Goal: Navigation & Orientation: Find specific page/section

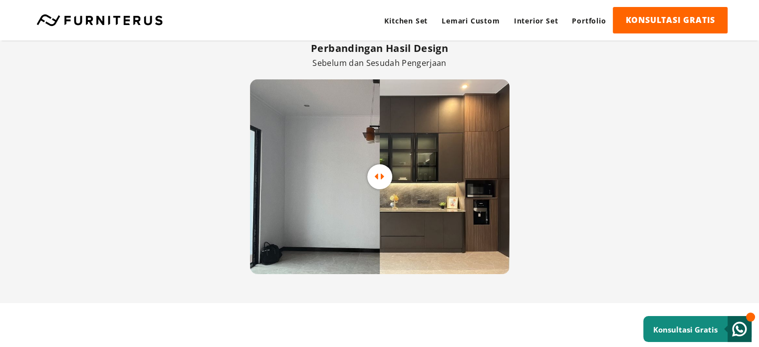
scroll to position [2034, 0]
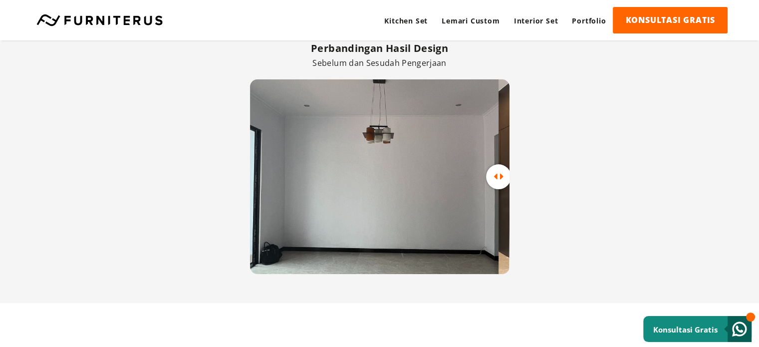
drag, startPoint x: 380, startPoint y: 175, endPoint x: 504, endPoint y: 171, distance: 123.9
click at [504, 171] on div at bounding box center [498, 176] width 25 height 13
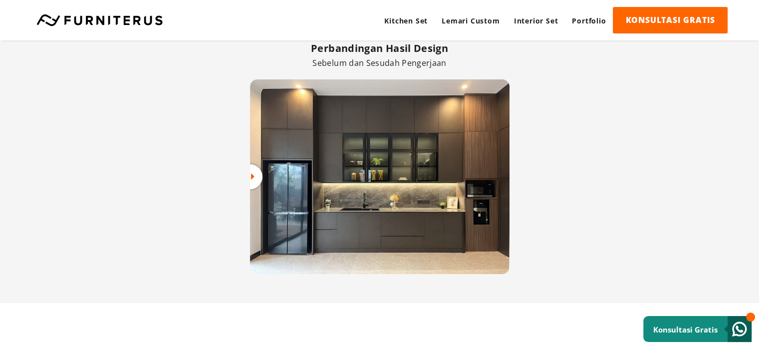
drag, startPoint x: 503, startPoint y: 171, endPoint x: 243, endPoint y: 166, distance: 260.1
click at [243, 166] on div "Perbandingan Hasil Design Sebelum dan Sesudah Pengerjaan" at bounding box center [379, 157] width 759 height 291
click at [244, 166] on div "Perbandingan Hasil Design Sebelum dan Sesudah Pengerjaan" at bounding box center [379, 157] width 759 height 291
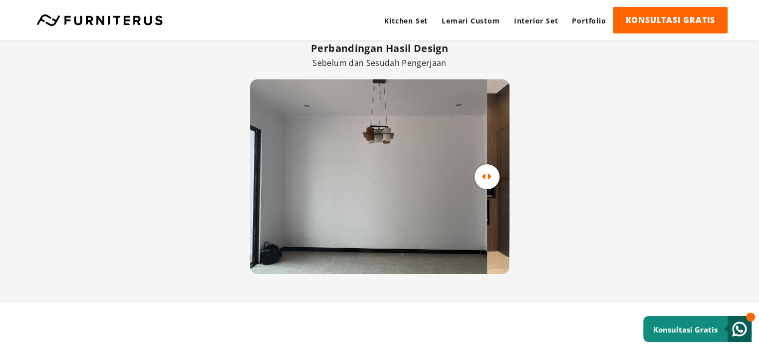
drag, startPoint x: 257, startPoint y: 175, endPoint x: 365, endPoint y: 164, distance: 108.4
click at [475, 164] on span at bounding box center [487, 176] width 25 height 25
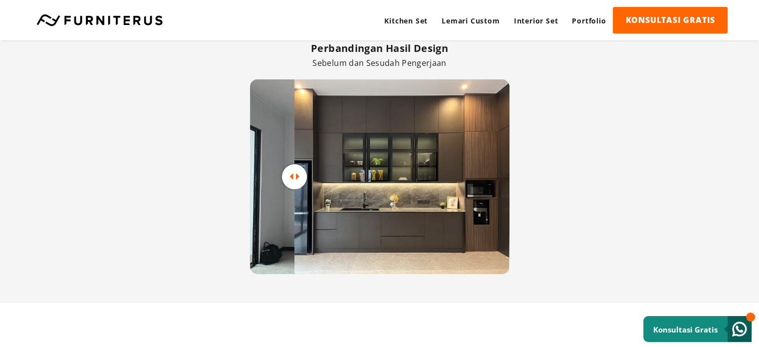
drag, startPoint x: 365, startPoint y: 175, endPoint x: 266, endPoint y: 202, distance: 103.4
click at [266, 202] on div at bounding box center [380, 176] width 260 height 195
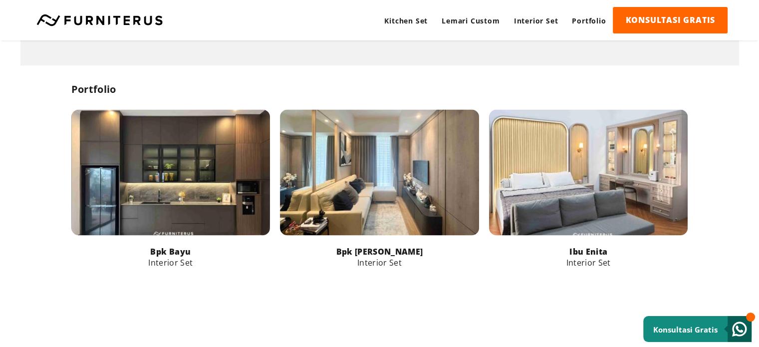
scroll to position [1527, 0]
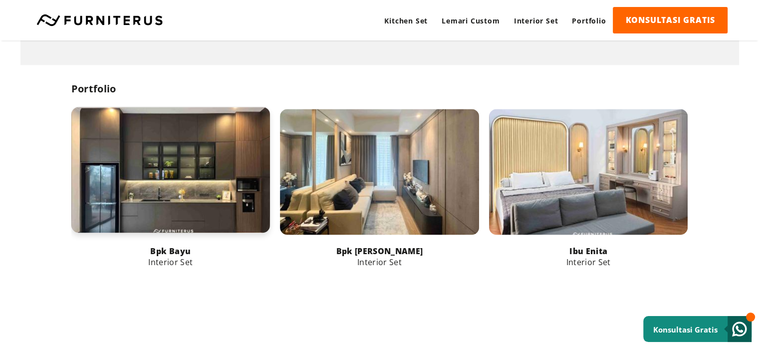
click at [219, 205] on link at bounding box center [170, 170] width 199 height 126
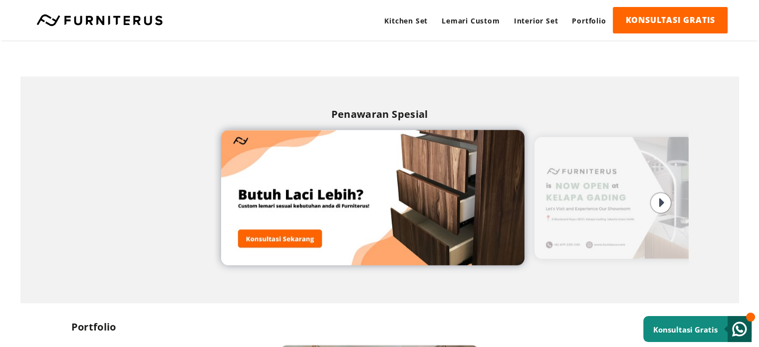
scroll to position [1291, 0]
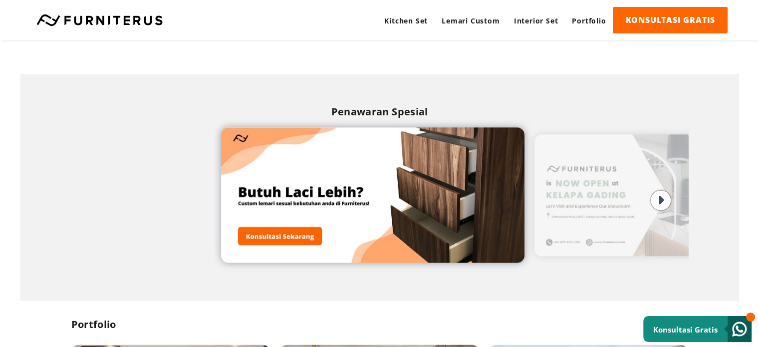
click at [601, 207] on img at bounding box center [671, 195] width 273 height 122
click at [662, 193] on icon at bounding box center [661, 200] width 5 height 15
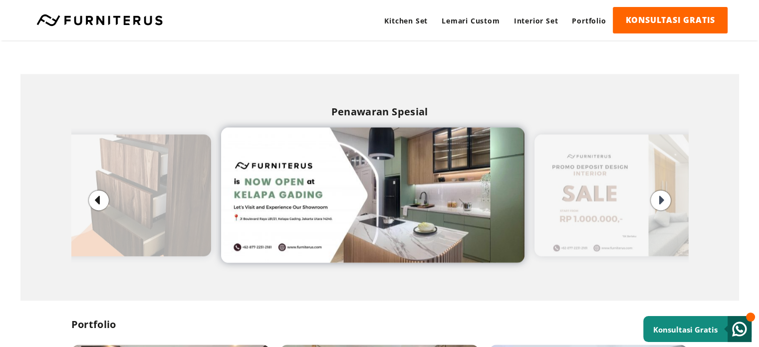
click at [657, 202] on div at bounding box center [661, 200] width 20 height 20
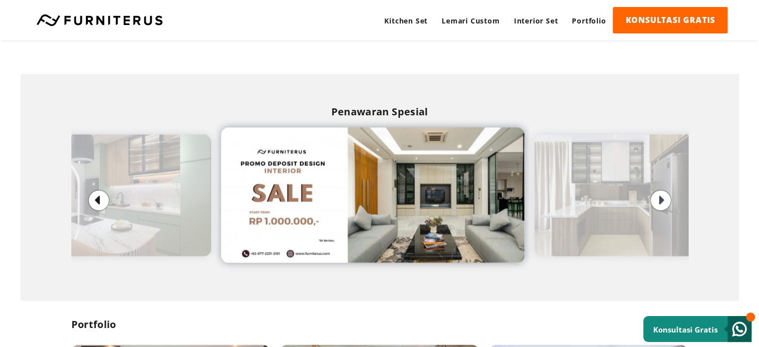
click at [664, 199] on icon at bounding box center [661, 200] width 5 height 15
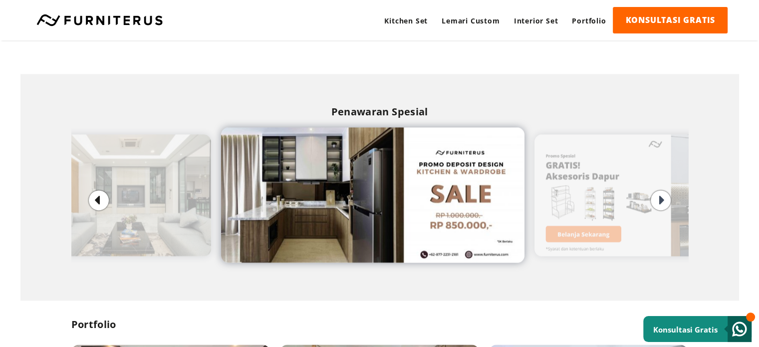
click at [664, 199] on icon at bounding box center [661, 200] width 5 height 15
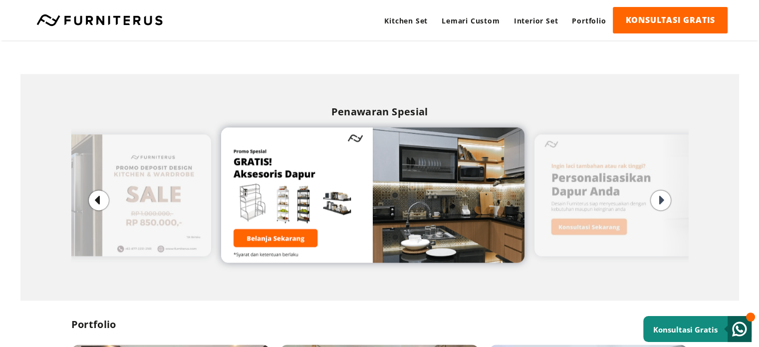
click at [664, 199] on icon at bounding box center [661, 200] width 5 height 15
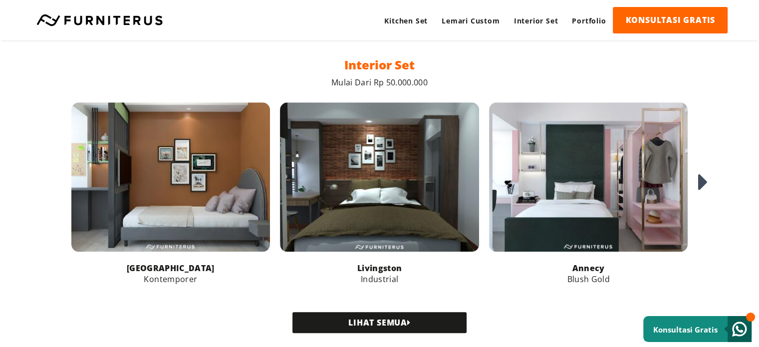
scroll to position [990, 0]
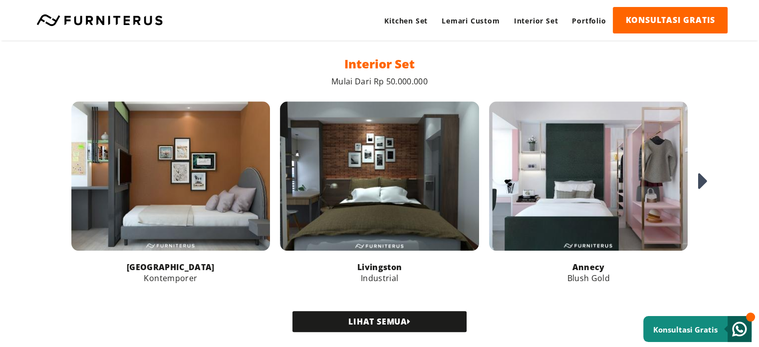
click at [702, 183] on icon at bounding box center [703, 181] width 10 height 27
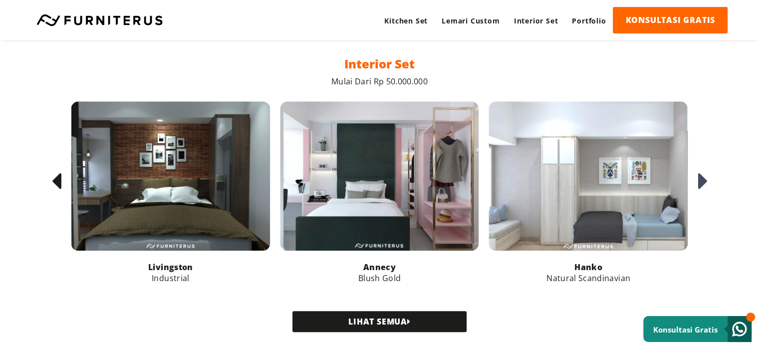
click at [702, 183] on icon at bounding box center [703, 181] width 10 height 27
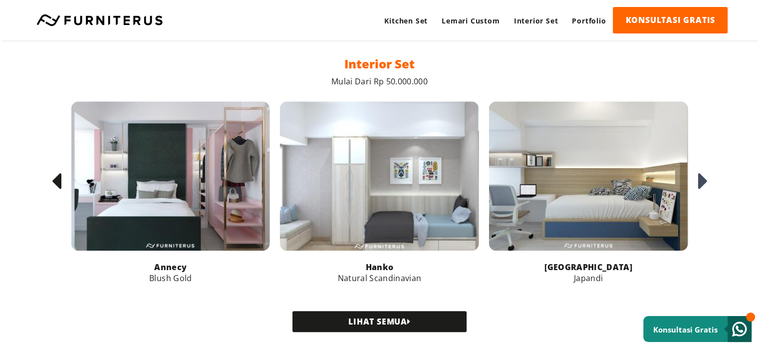
click at [702, 183] on icon at bounding box center [703, 181] width 10 height 27
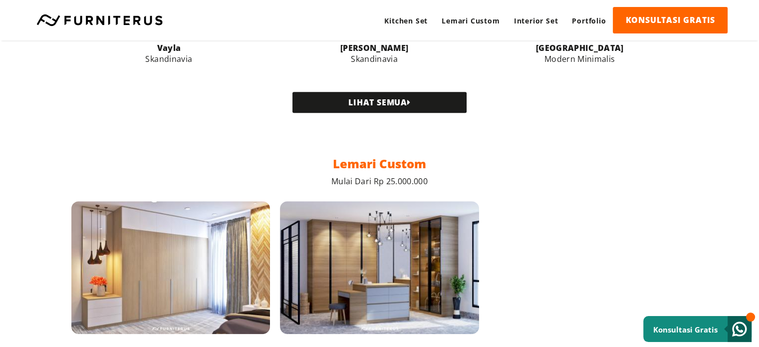
scroll to position [589, 0]
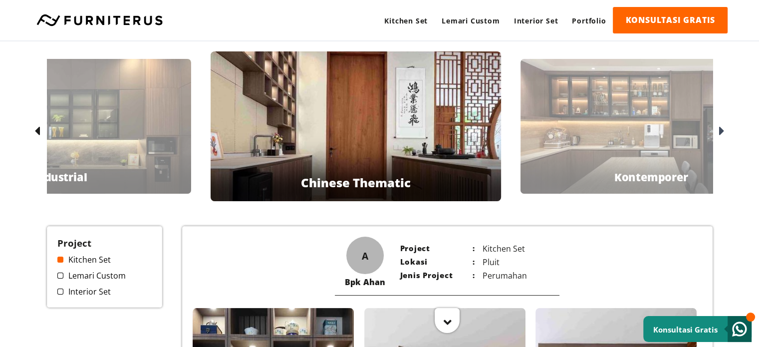
click at [720, 130] on icon at bounding box center [721, 131] width 5 height 14
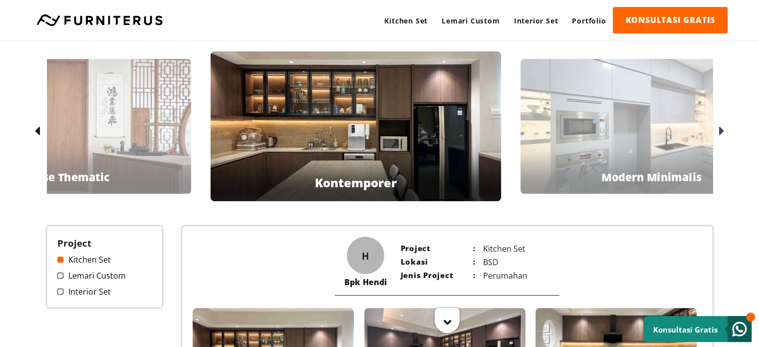
click at [721, 127] on icon at bounding box center [721, 131] width 5 height 14
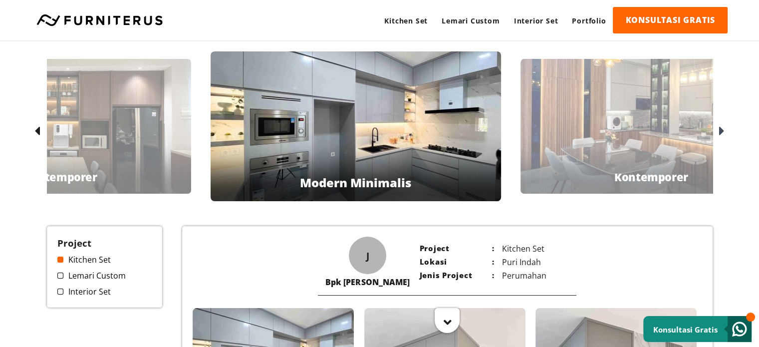
click at [721, 127] on icon at bounding box center [721, 131] width 5 height 14
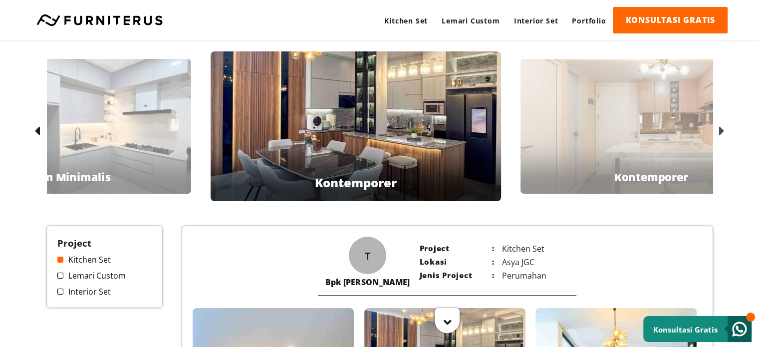
click at [721, 127] on icon at bounding box center [721, 131] width 5 height 14
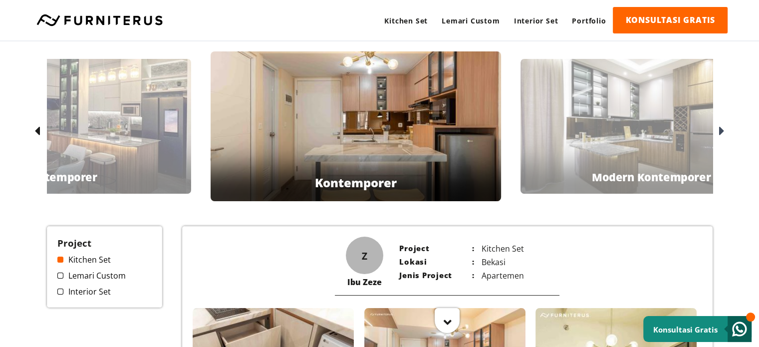
click at [721, 127] on icon at bounding box center [721, 131] width 5 height 14
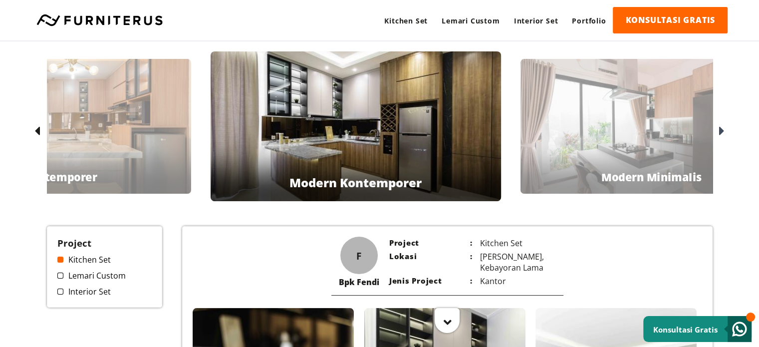
click at [721, 127] on icon at bounding box center [721, 131] width 5 height 14
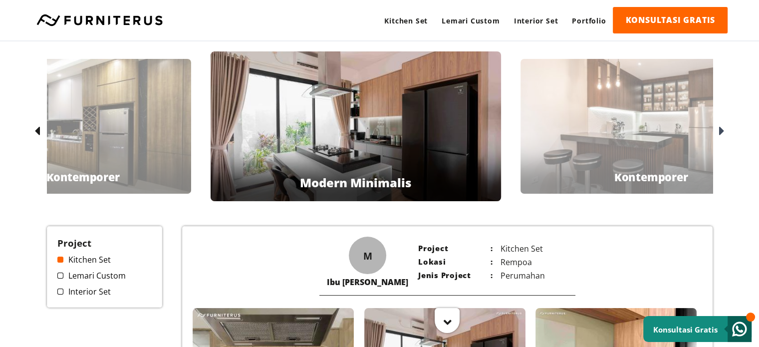
click at [721, 127] on icon at bounding box center [721, 131] width 5 height 14
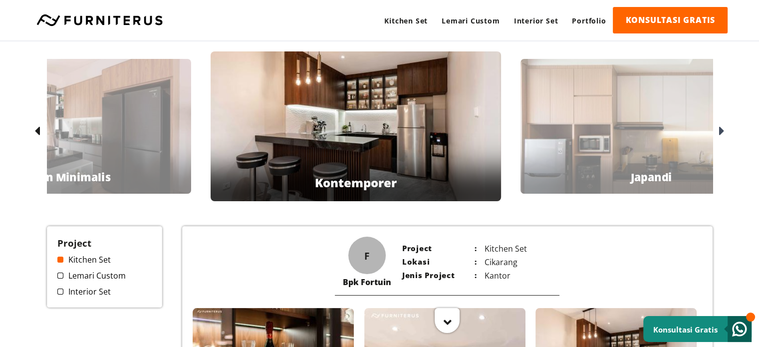
click at [721, 127] on icon at bounding box center [721, 131] width 5 height 14
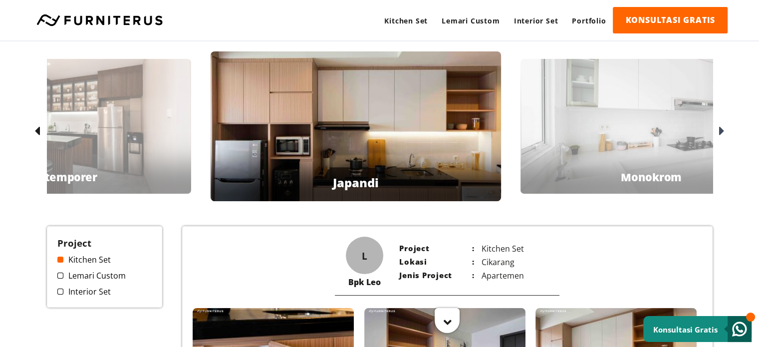
click at [721, 127] on icon at bounding box center [721, 131] width 5 height 14
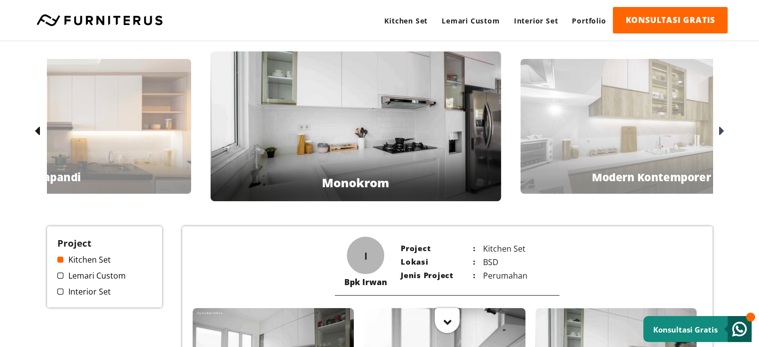
click at [36, 129] on icon at bounding box center [36, 131] width 5 height 14
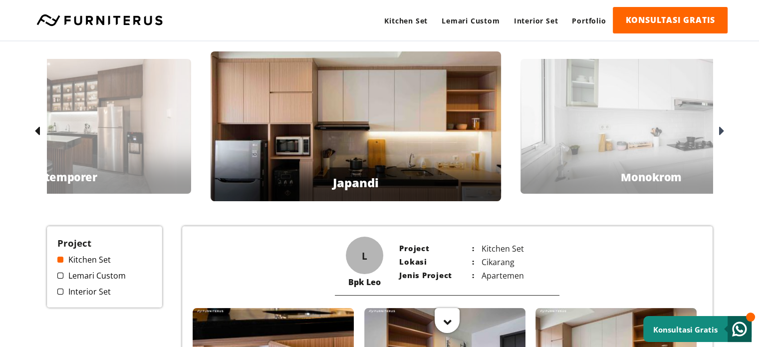
click at [719, 129] on icon at bounding box center [721, 131] width 5 height 14
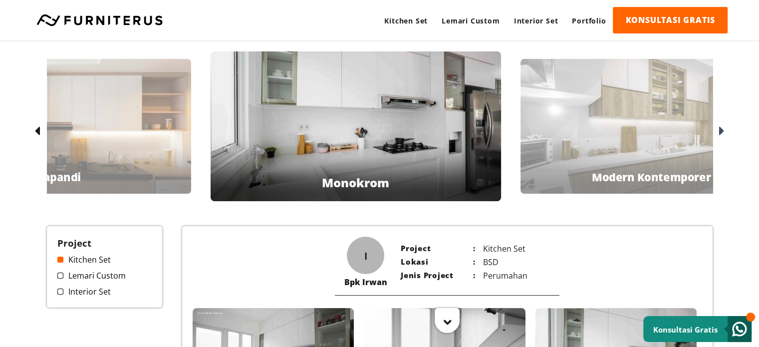
click at [719, 129] on icon at bounding box center [721, 131] width 5 height 14
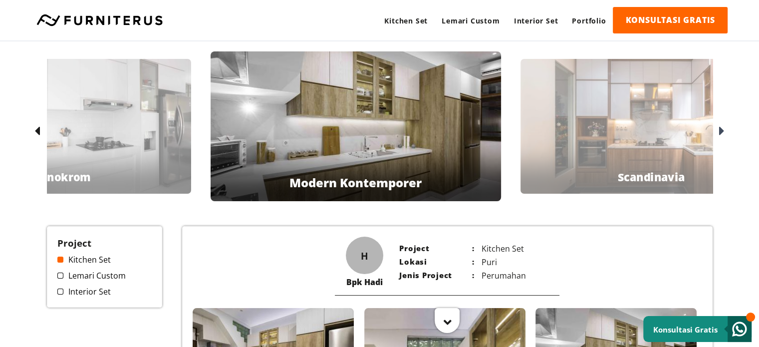
click at [719, 129] on icon at bounding box center [721, 131] width 5 height 14
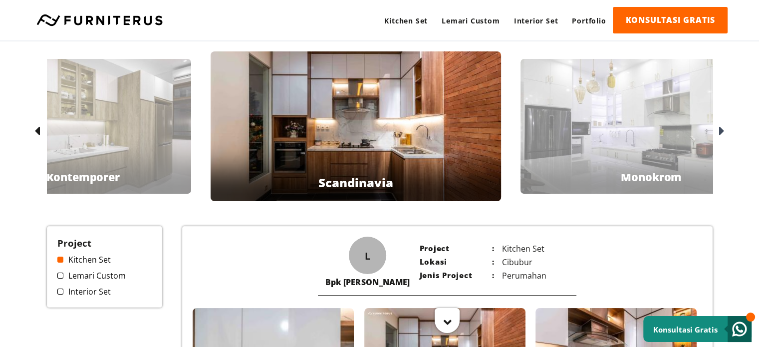
click at [719, 129] on icon at bounding box center [721, 131] width 5 height 14
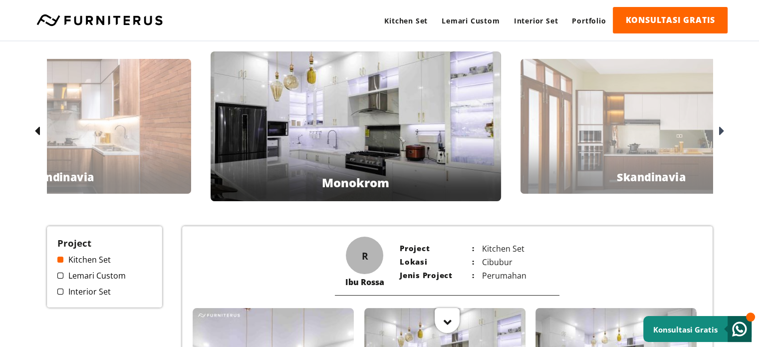
click at [719, 129] on icon at bounding box center [721, 131] width 5 height 14
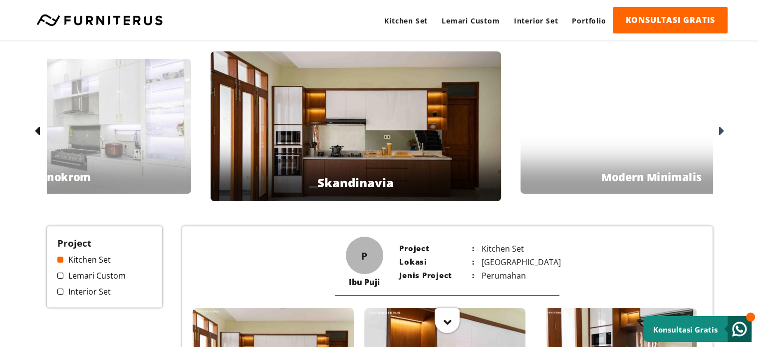
click at [719, 129] on icon at bounding box center [721, 131] width 5 height 14
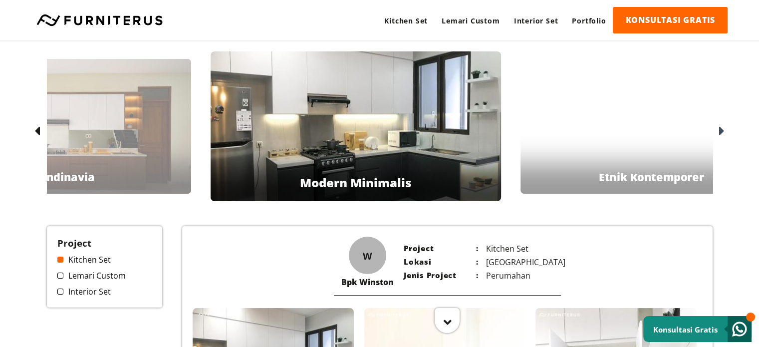
click at [719, 129] on icon at bounding box center [721, 131] width 5 height 14
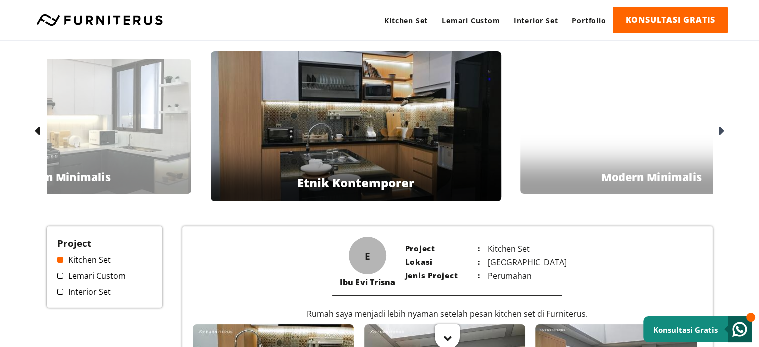
click at [719, 129] on icon at bounding box center [721, 131] width 5 height 14
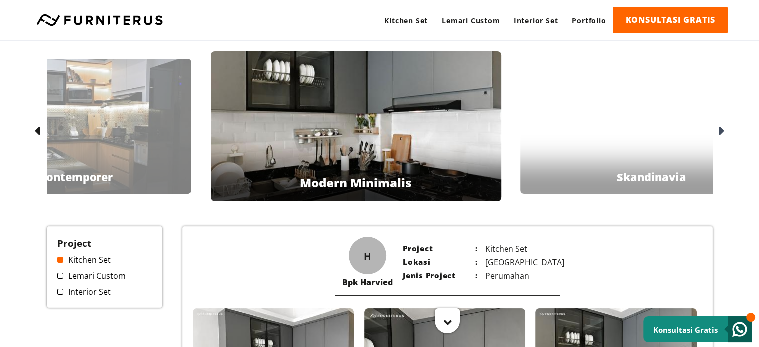
click at [719, 129] on icon at bounding box center [721, 131] width 5 height 14
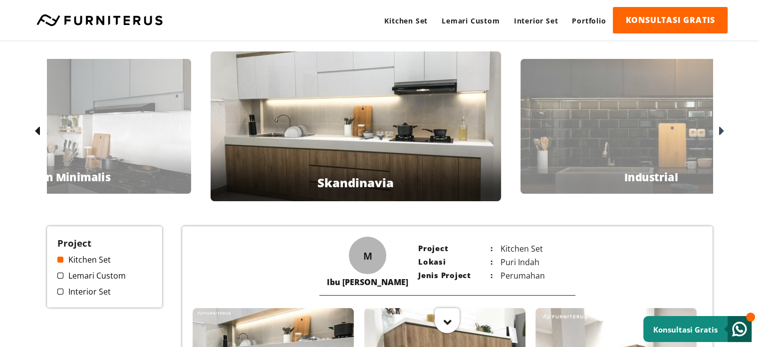
click at [719, 129] on icon at bounding box center [721, 131] width 5 height 14
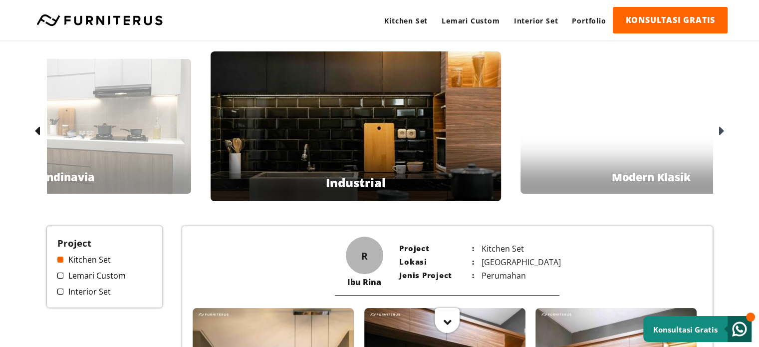
click at [719, 129] on icon at bounding box center [721, 131] width 5 height 14
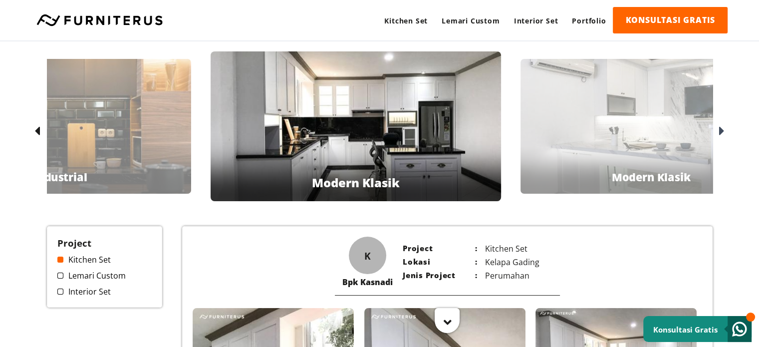
click at [719, 129] on icon at bounding box center [721, 131] width 5 height 14
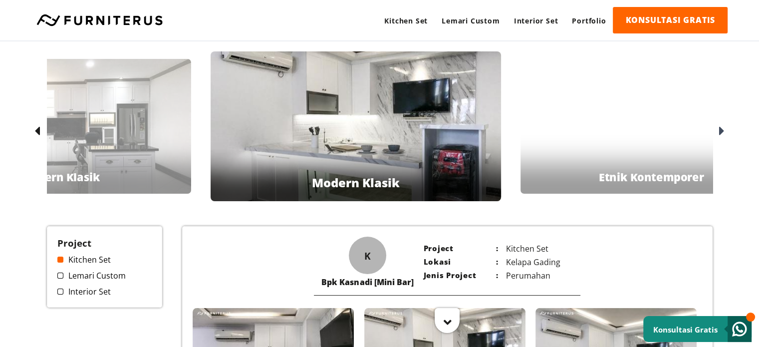
click at [719, 129] on icon at bounding box center [721, 131] width 5 height 14
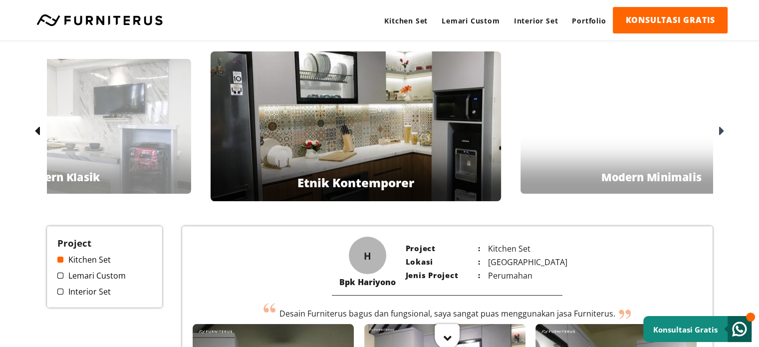
click at [719, 129] on icon at bounding box center [721, 131] width 5 height 14
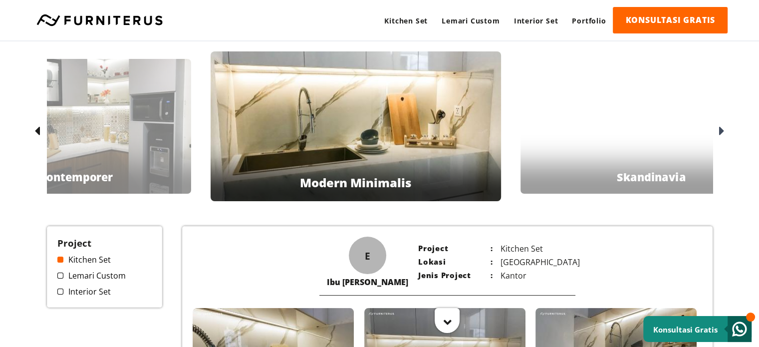
click at [719, 129] on icon at bounding box center [721, 131] width 5 height 14
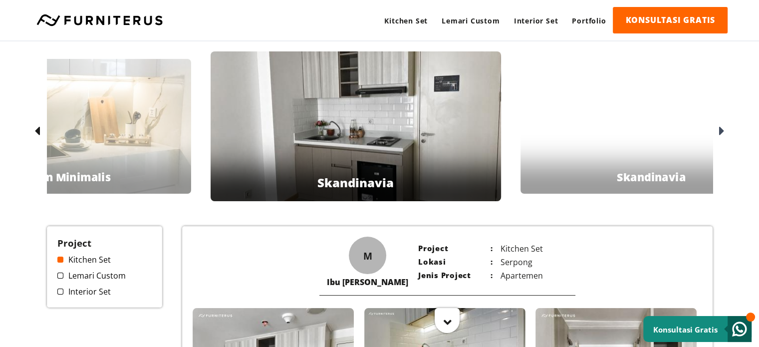
click at [719, 129] on icon at bounding box center [721, 131] width 5 height 14
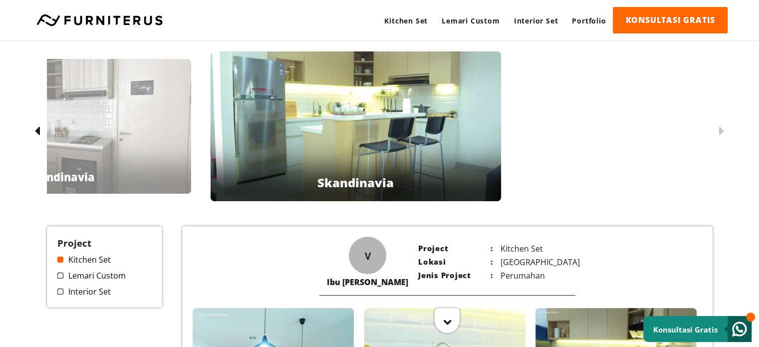
click at [38, 131] on icon at bounding box center [36, 131] width 5 height 14
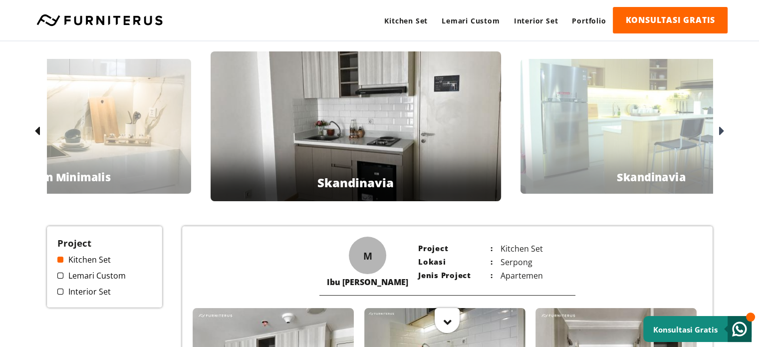
click at [38, 131] on icon at bounding box center [36, 131] width 5 height 14
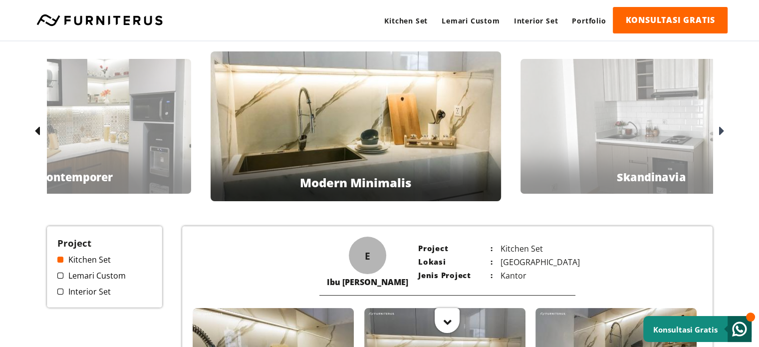
click at [38, 131] on icon at bounding box center [36, 131] width 5 height 14
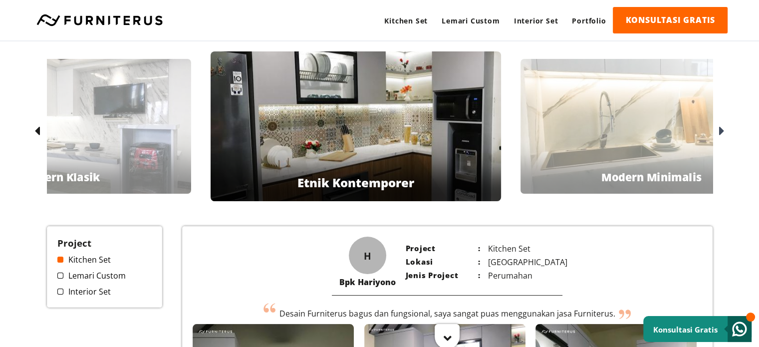
click at [38, 131] on icon at bounding box center [36, 131] width 5 height 14
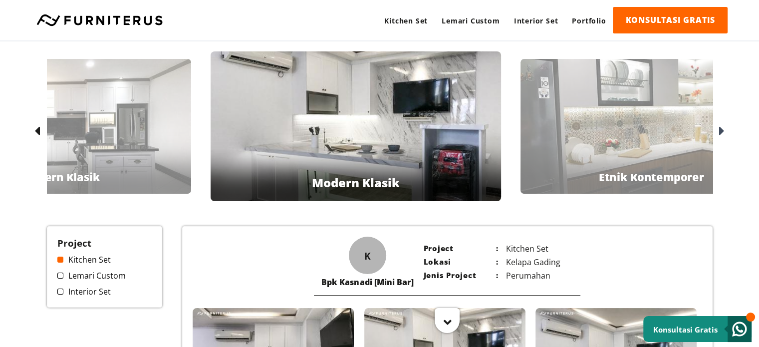
click at [38, 131] on icon at bounding box center [36, 131] width 5 height 14
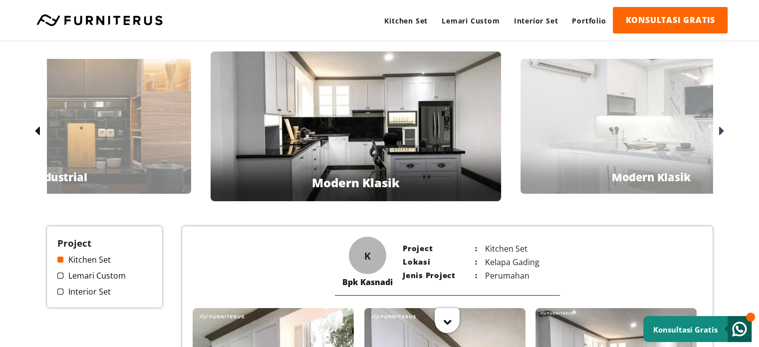
click at [38, 131] on icon at bounding box center [36, 131] width 5 height 14
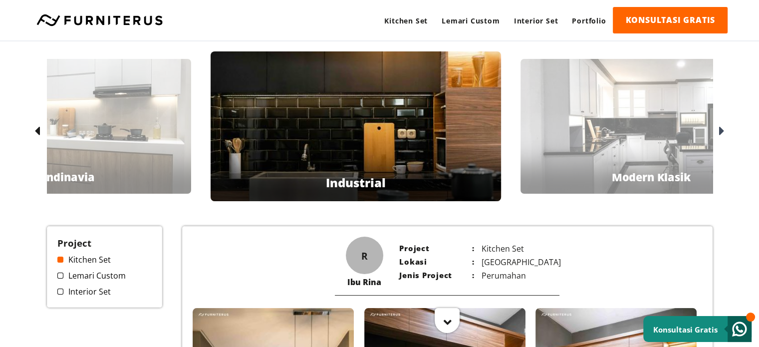
click at [38, 131] on icon at bounding box center [36, 131] width 5 height 14
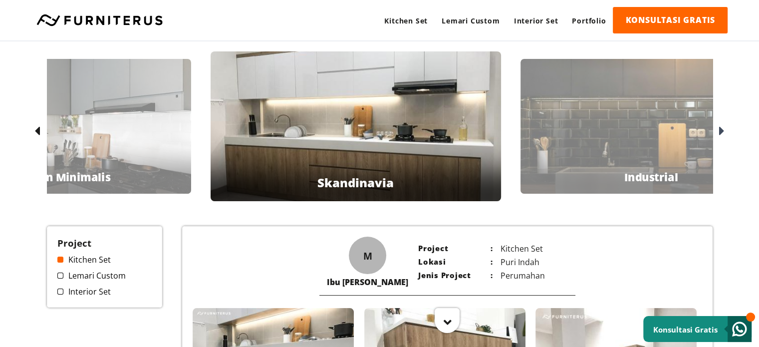
click at [38, 131] on icon at bounding box center [36, 131] width 5 height 14
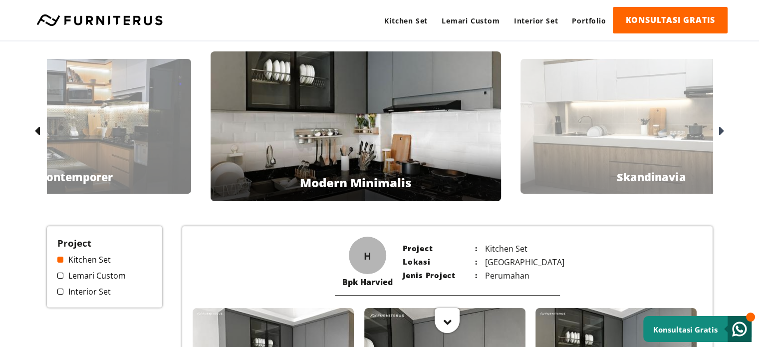
click at [38, 131] on icon at bounding box center [36, 131] width 5 height 14
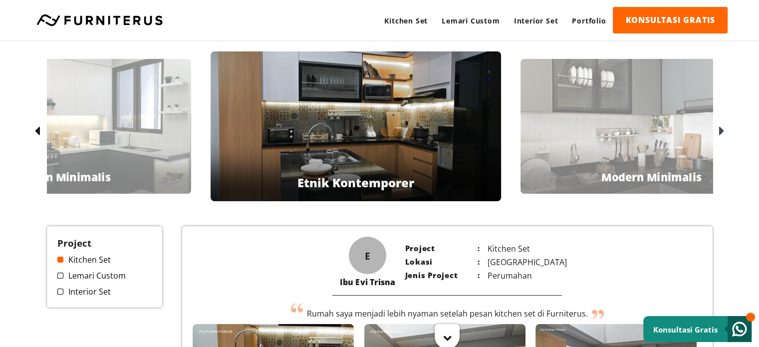
click at [38, 131] on icon at bounding box center [36, 131] width 5 height 14
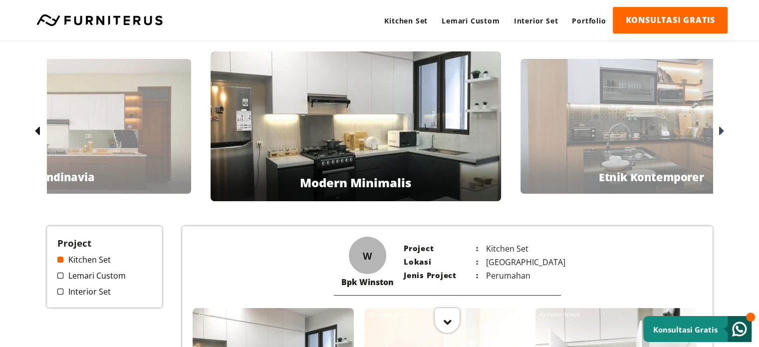
click at [38, 131] on icon at bounding box center [36, 131] width 5 height 14
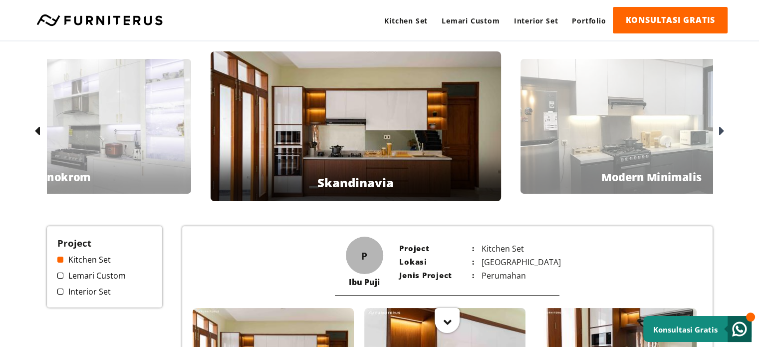
click at [38, 131] on icon at bounding box center [36, 131] width 5 height 14
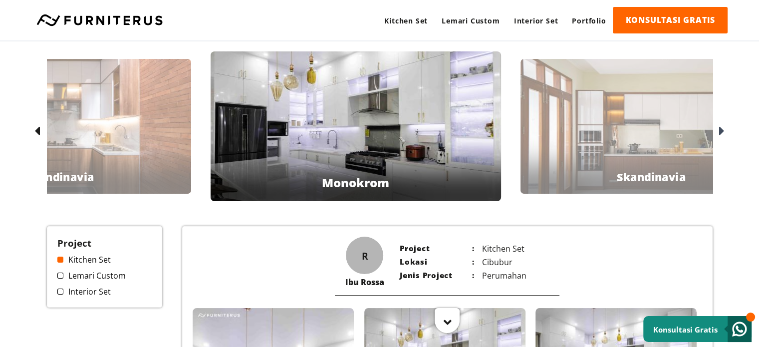
click at [38, 131] on icon at bounding box center [36, 131] width 5 height 14
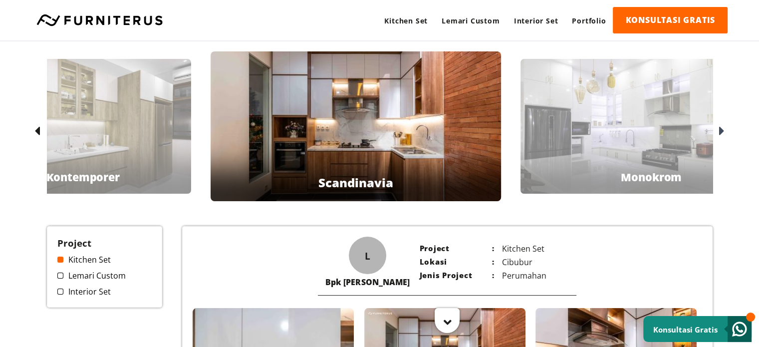
click at [38, 131] on icon at bounding box center [36, 131] width 5 height 14
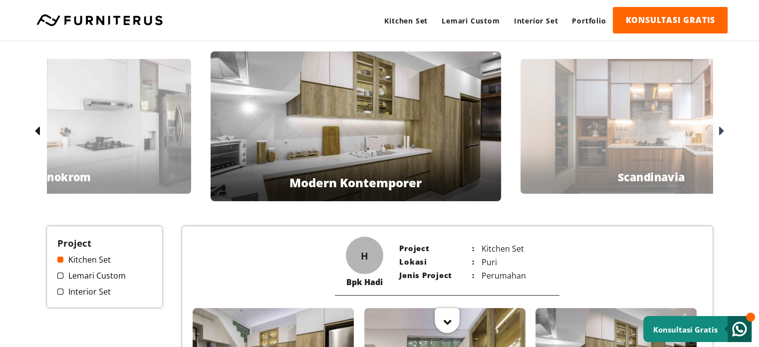
click at [38, 131] on icon at bounding box center [36, 131] width 5 height 14
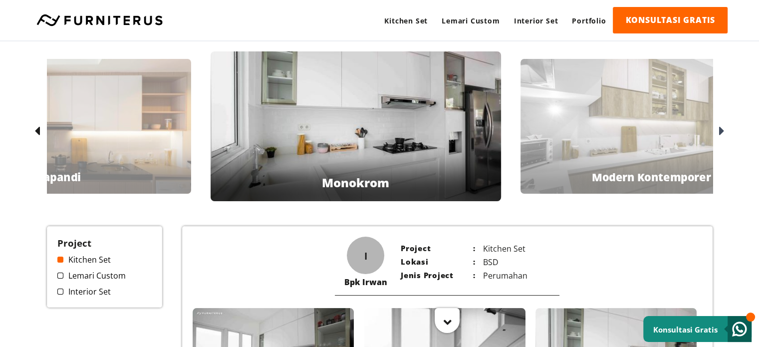
click at [38, 131] on icon at bounding box center [36, 131] width 5 height 14
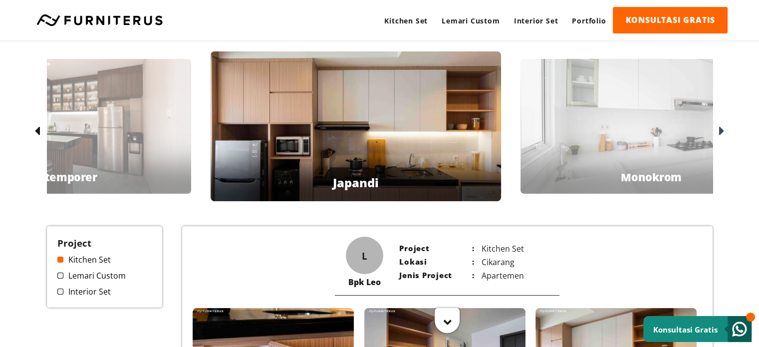
click at [38, 131] on icon at bounding box center [36, 131] width 5 height 14
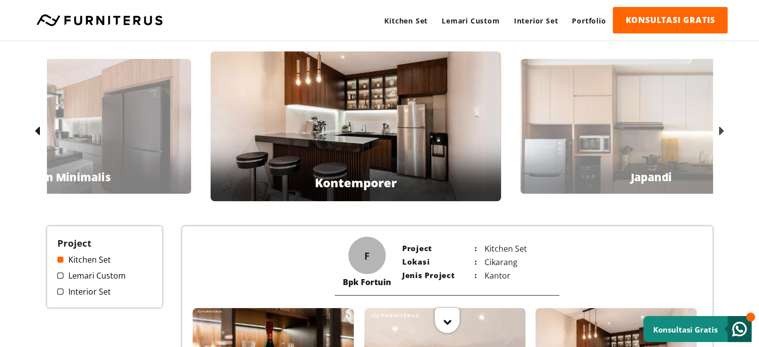
click at [38, 131] on icon at bounding box center [36, 131] width 5 height 14
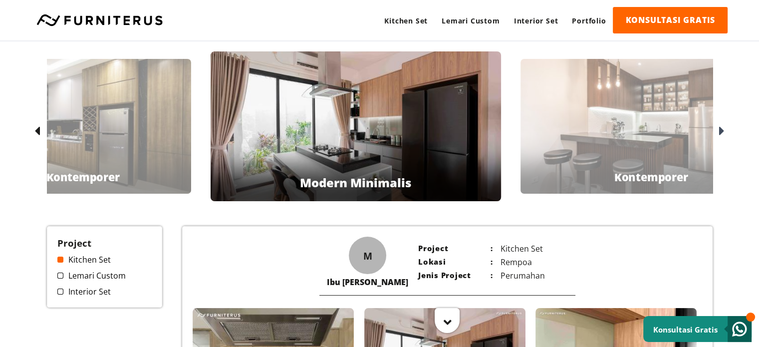
click at [37, 134] on icon at bounding box center [36, 131] width 5 height 14
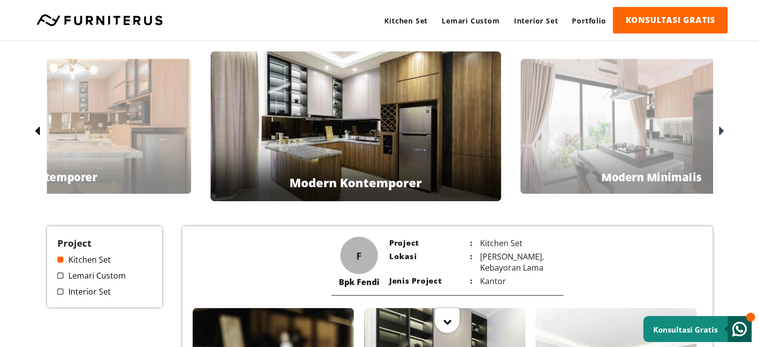
click at [37, 134] on icon at bounding box center [36, 131] width 5 height 14
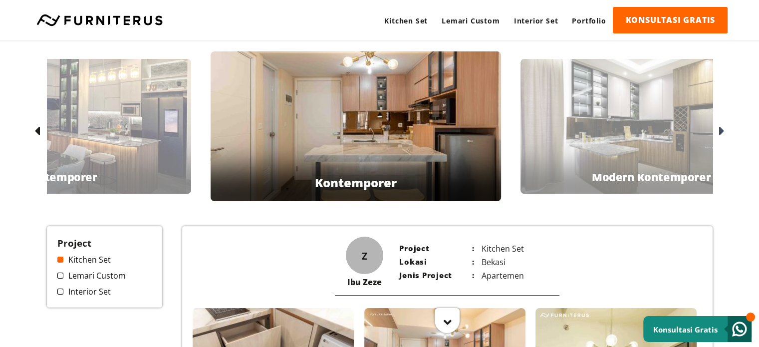
click at [37, 134] on icon at bounding box center [36, 131] width 5 height 14
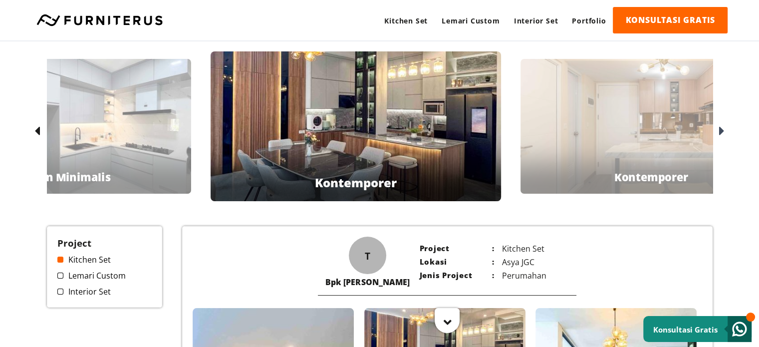
click at [37, 134] on icon at bounding box center [36, 131] width 5 height 14
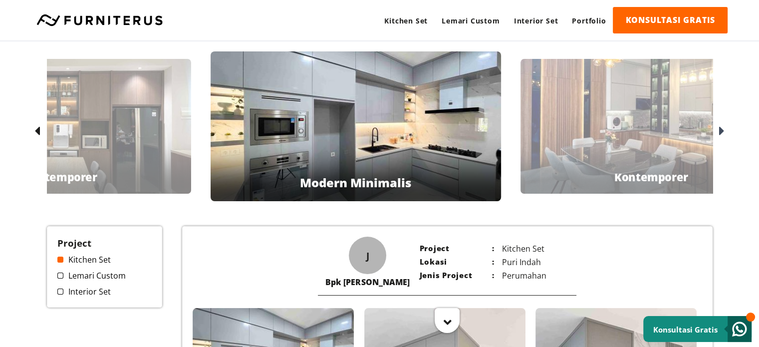
click at [37, 134] on icon at bounding box center [36, 131] width 5 height 14
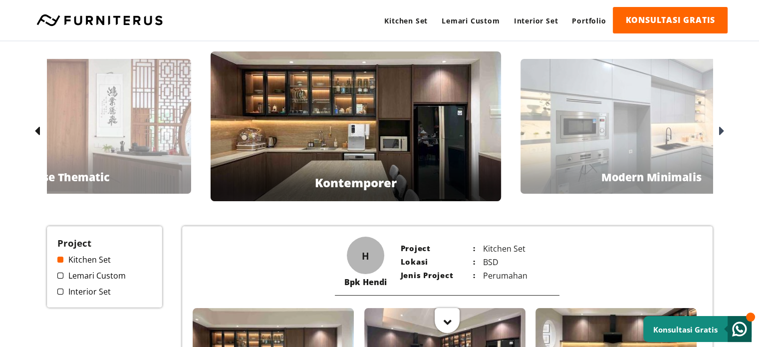
click at [292, 150] on div "Bpk Hendi Kontemporer" at bounding box center [356, 126] width 291 height 150
